Goal: Complete application form

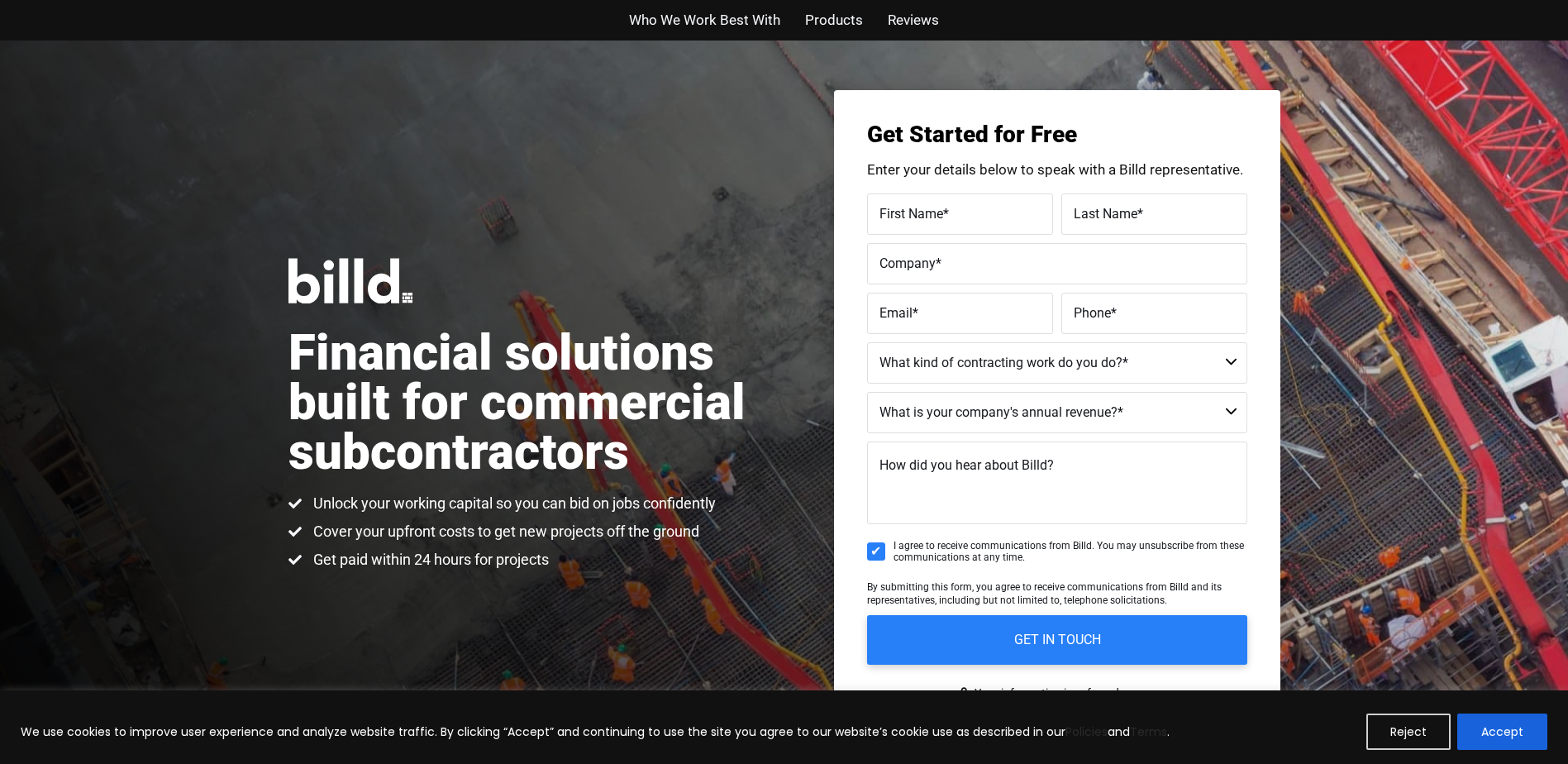
click at [921, 209] on span "First Name" at bounding box center [911, 213] width 64 height 16
click at [921, 209] on input "First Name *" at bounding box center [959, 214] width 186 height 41
type input "Julio"
type input "Vera"
type input "Vera Realty and Investment Capital Groip LLC."
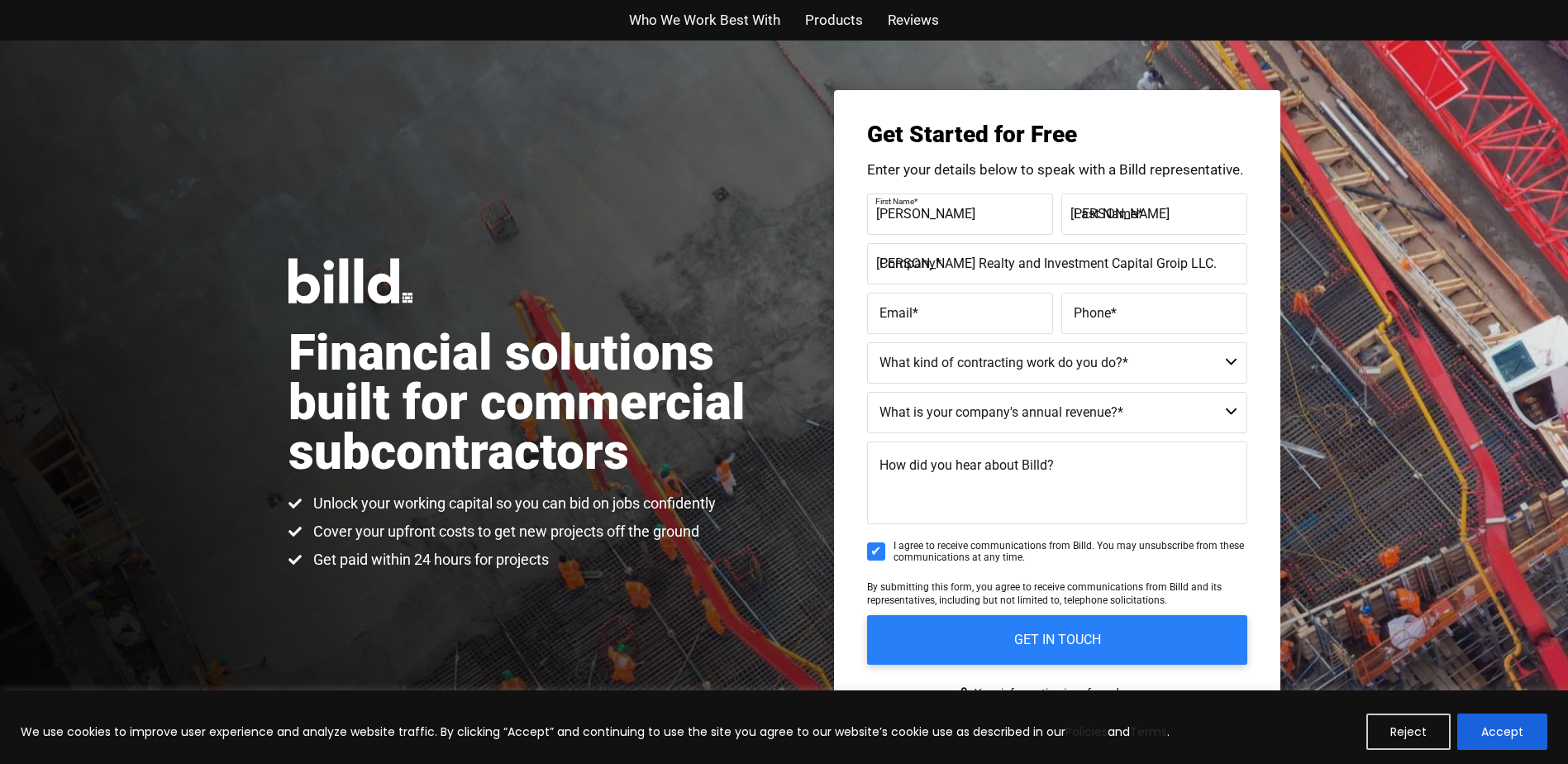
type input "juliovera1@aol.com"
type input "(786) 356-7772"
click at [1108, 273] on input "Vera Realty and Investment Capital Groip LLC." at bounding box center [1057, 263] width 380 height 41
type input "Vera Realty and Investment Capital Group LLC."
click at [1208, 442] on textarea "How did you hear about Billd?" at bounding box center [1057, 482] width 380 height 83
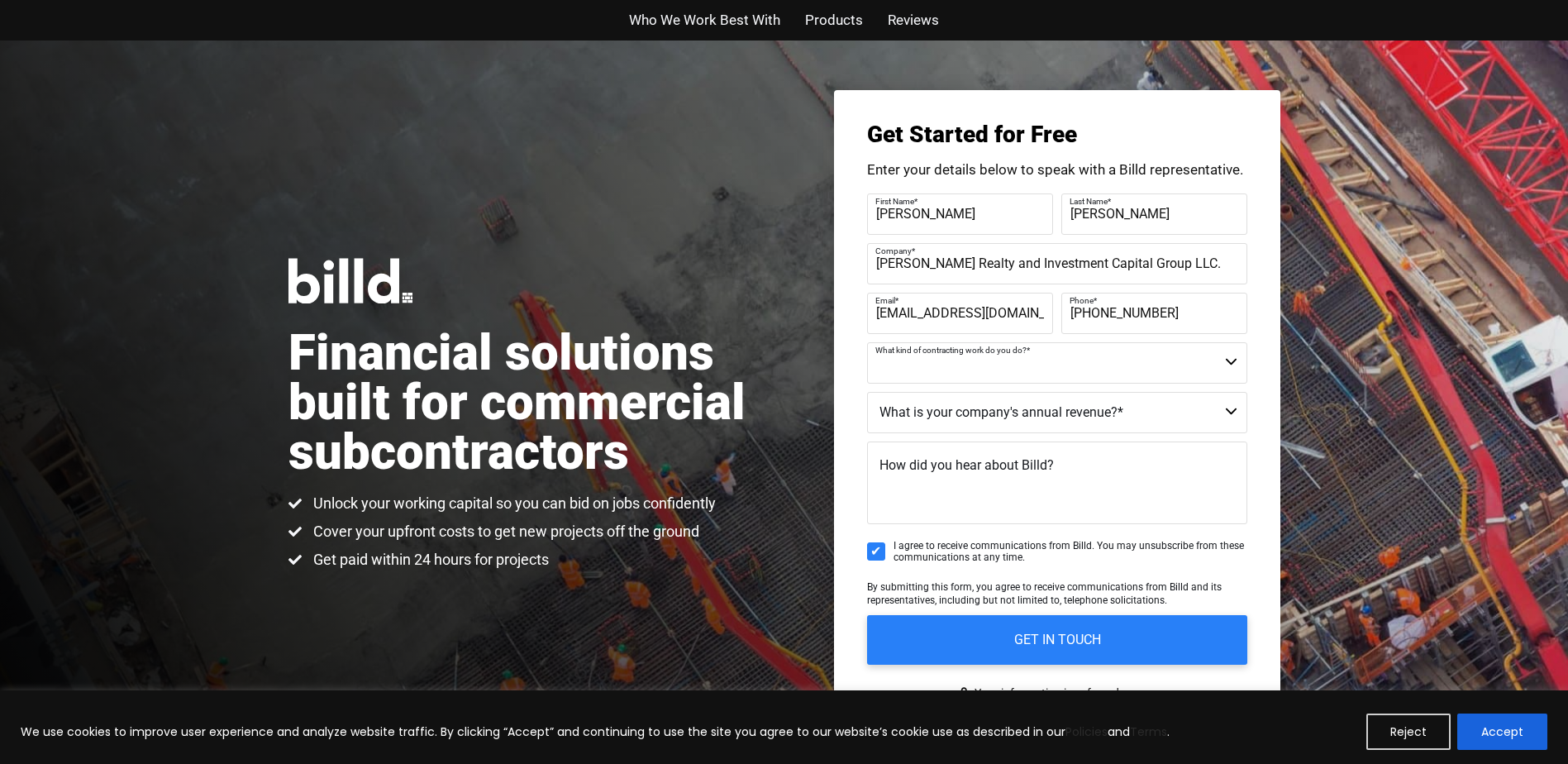
click at [1227, 363] on select "Commercial Commercial and Residential Residential Not a Contractor" at bounding box center [1057, 362] width 380 height 41
select select "Not a Contractor"
click at [867, 342] on select "Commercial Commercial and Residential Residential Not a Contractor" at bounding box center [1057, 362] width 380 height 41
click at [1185, 412] on select "$40M + $25M - $40M $8M - $25M $4M - $8M $2M - $4M $1M - $2M Less than $1M" at bounding box center [1057, 412] width 380 height 41
select select "$8M - $25M"
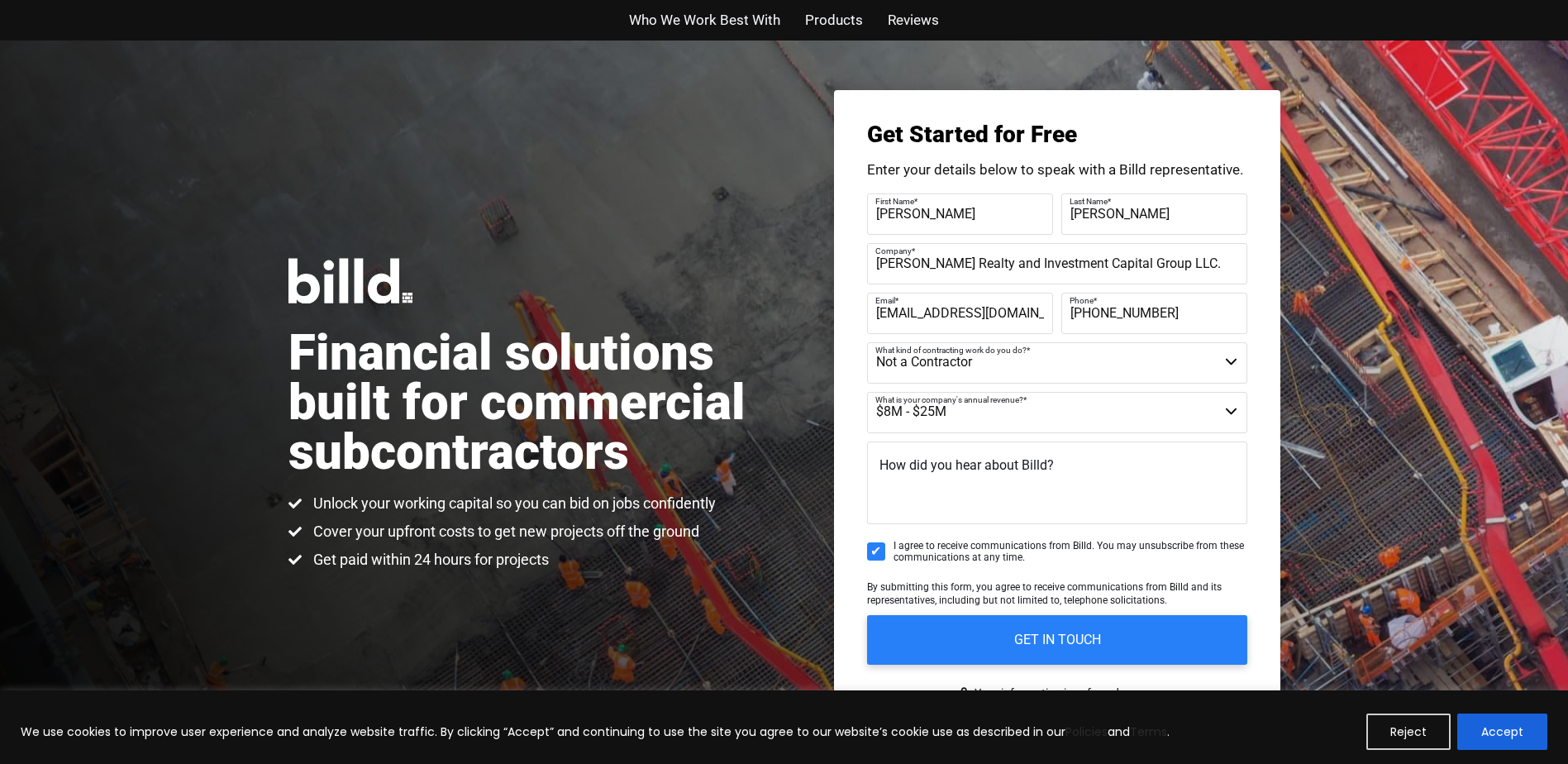
click at [867, 392] on select "$40M + $25M - $40M $8M - $25M $4M - $8M $2M - $4M $1M - $2M Less than $1M" at bounding box center [1057, 412] width 380 height 41
click at [896, 476] on label "How did you hear about Billd?" at bounding box center [967, 465] width 174 height 24
click at [896, 476] on textarea "How did you hear about Billd?" at bounding box center [1057, 482] width 380 height 83
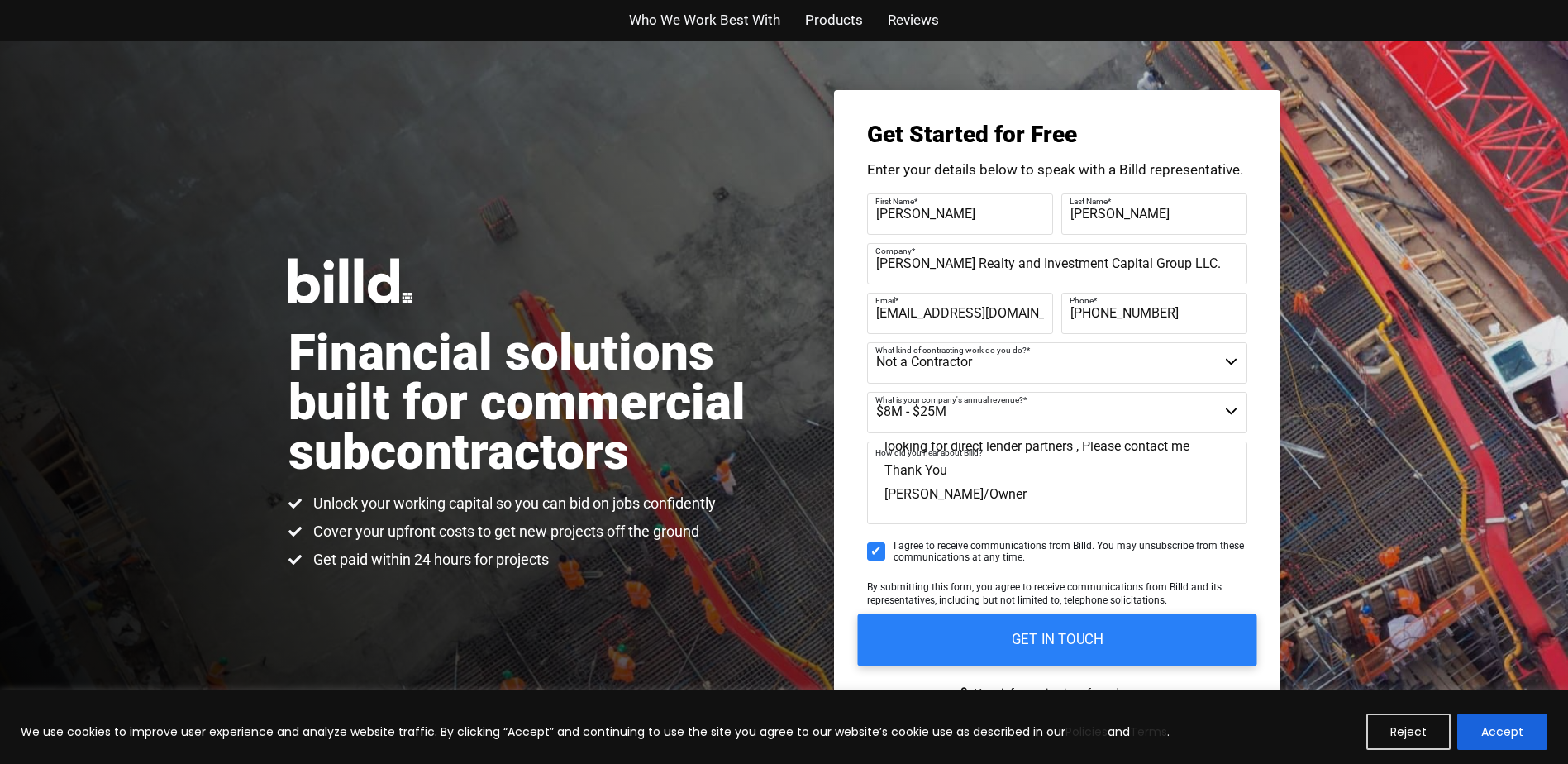
type textarea "I'm Commercial Broker and a Mortgage Broker Company vricapitalgroup.com looking…"
click at [1031, 635] on input "GET IN TOUCH" at bounding box center [1057, 639] width 399 height 52
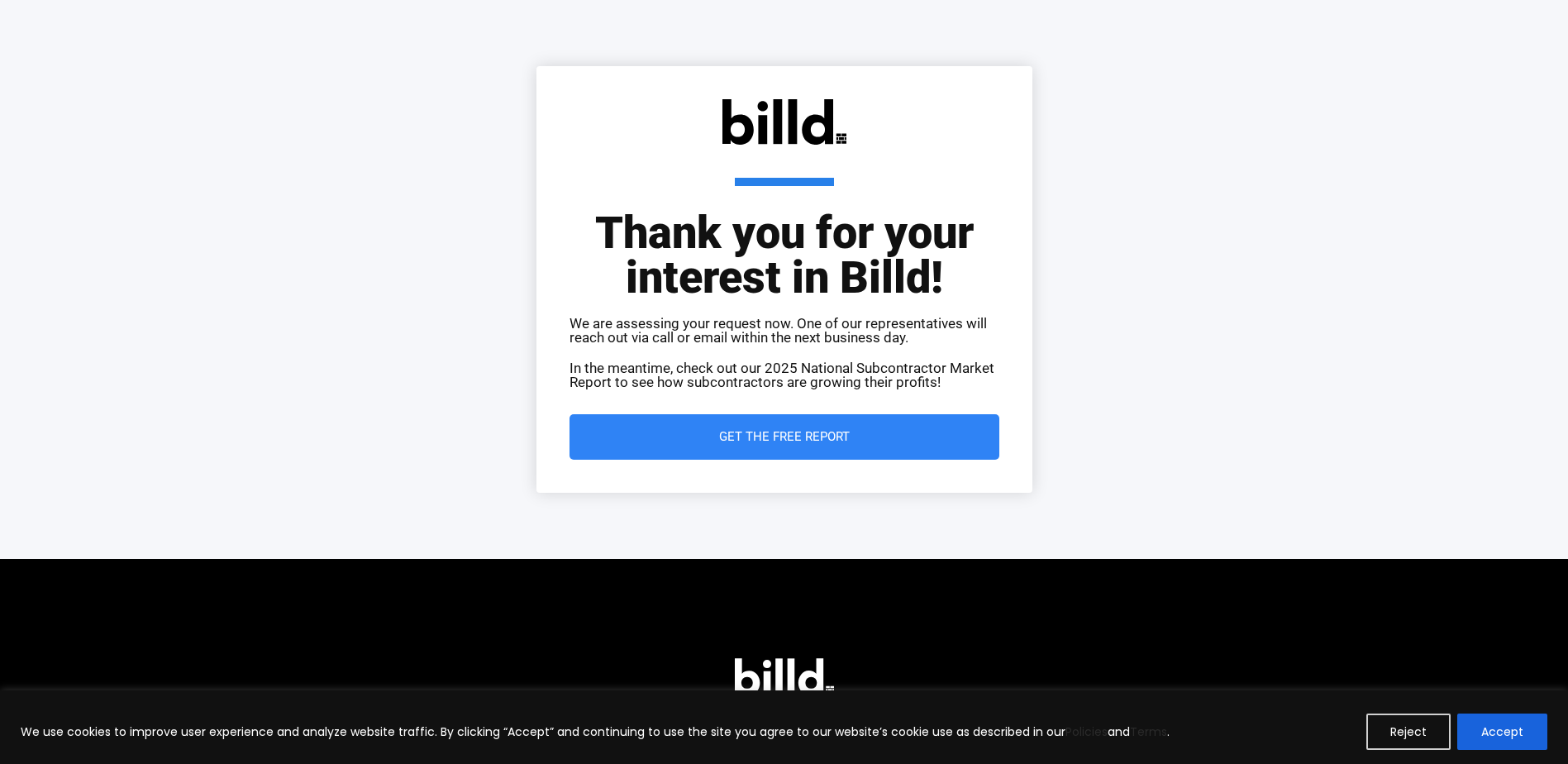
click at [756, 425] on link "Get the Free Report" at bounding box center [784, 437] width 430 height 45
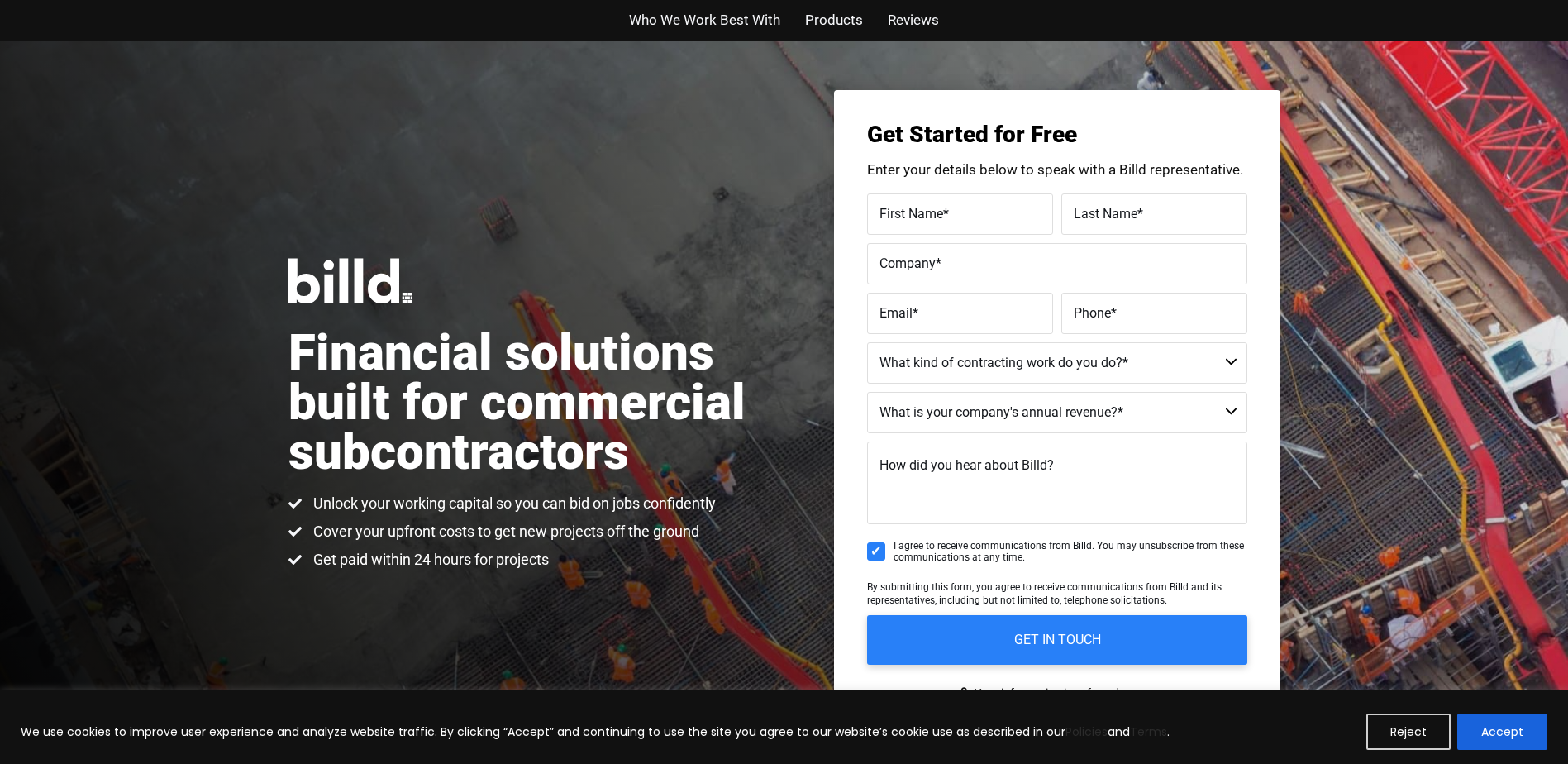
click at [835, 24] on span "Products" at bounding box center [834, 19] width 58 height 24
